Goal: Register for event/course

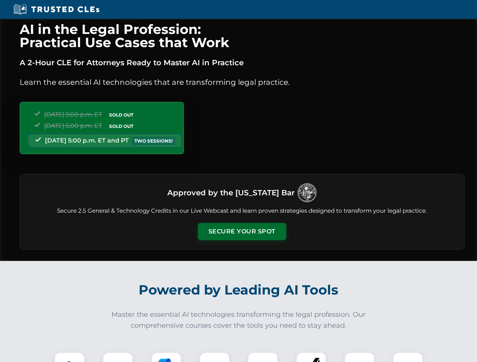
click at [242, 232] on button "Secure Your Spot" at bounding box center [242, 231] width 88 height 17
click at [69, 357] on img at bounding box center [70, 368] width 22 height 22
